Goal: Share content: Share content

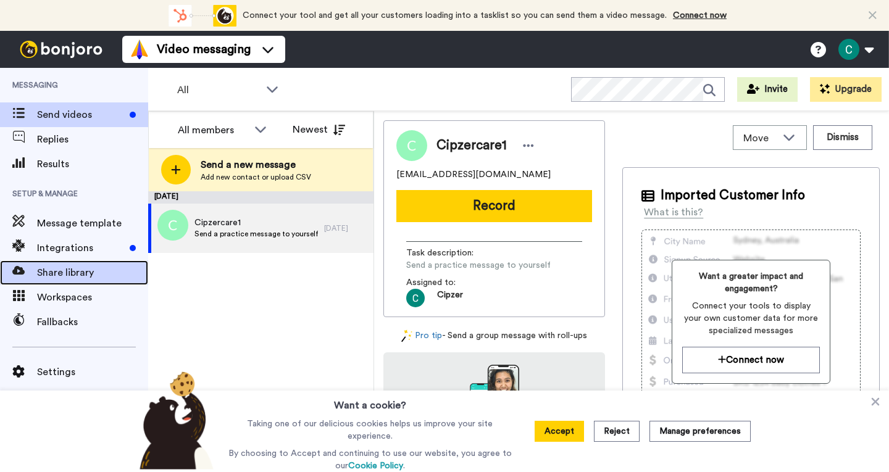
click at [80, 274] on span "Share library" at bounding box center [92, 273] width 111 height 15
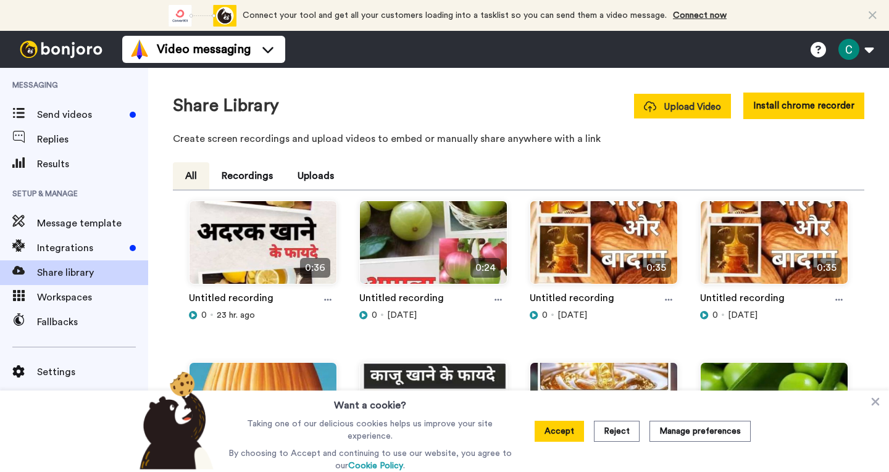
click at [692, 109] on span "Upload Video" at bounding box center [682, 107] width 77 height 13
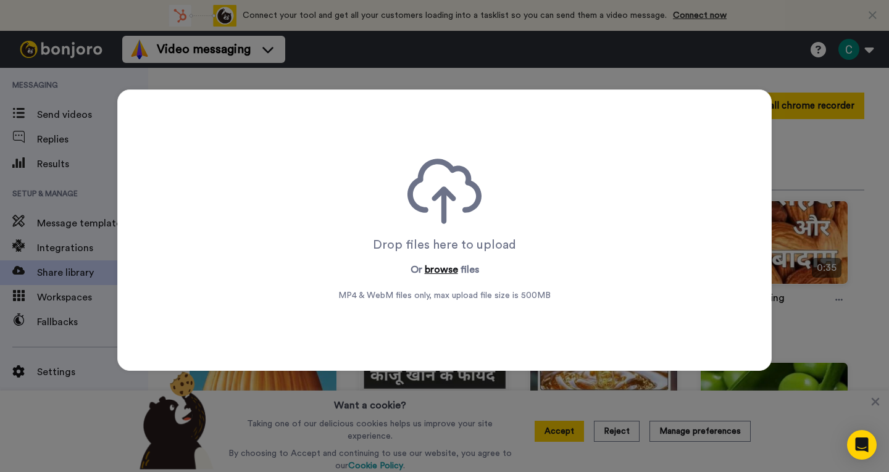
click at [445, 265] on button "browse" at bounding box center [441, 269] width 33 height 15
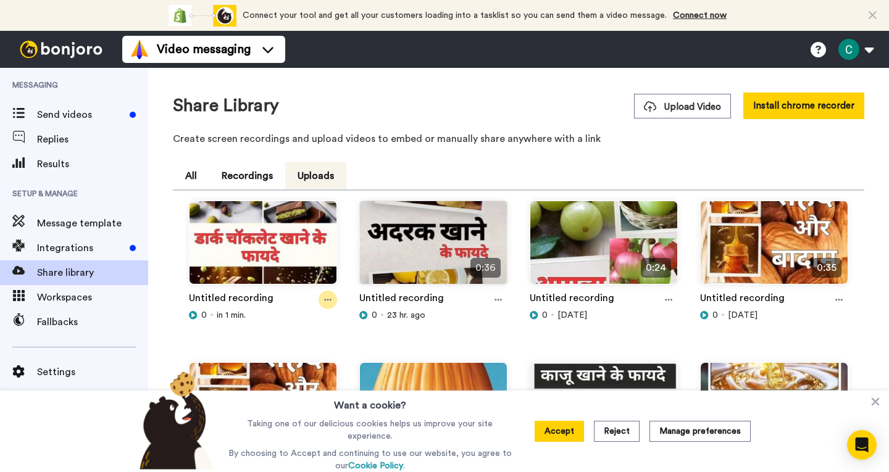
click at [332, 302] on div at bounding box center [328, 300] width 19 height 19
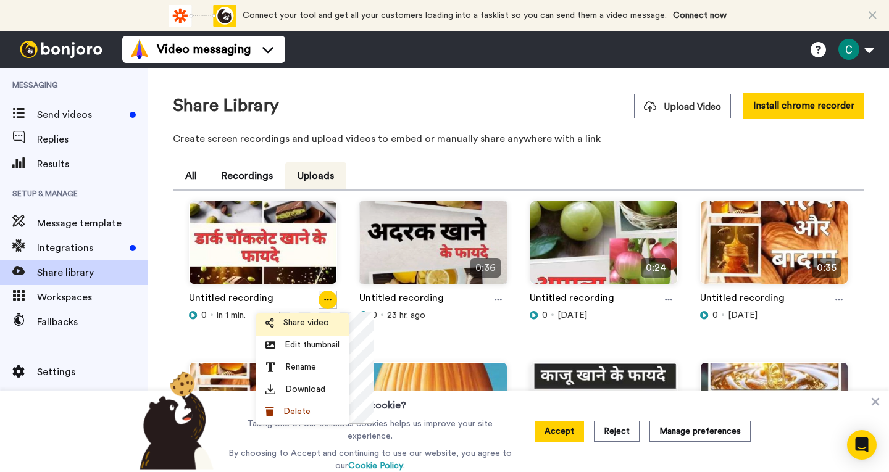
click at [308, 322] on span "Share video" at bounding box center [306, 323] width 46 height 12
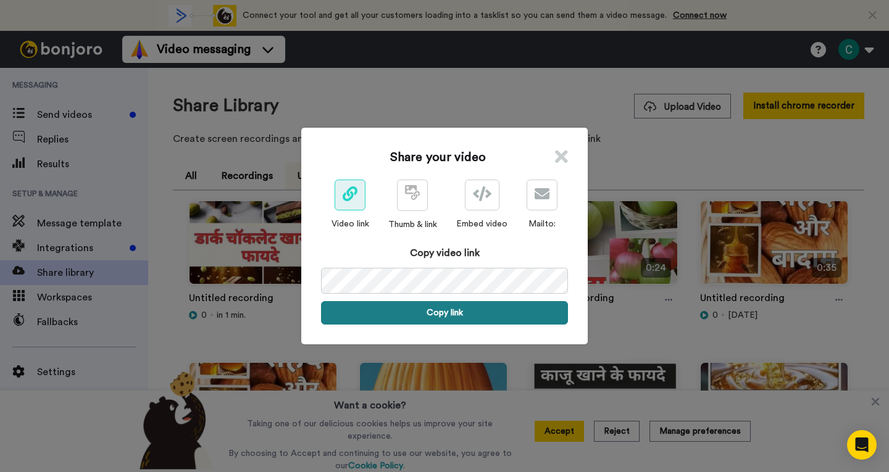
click at [440, 308] on button "Copy link" at bounding box center [444, 312] width 247 height 23
